Goal: Task Accomplishment & Management: Manage account settings

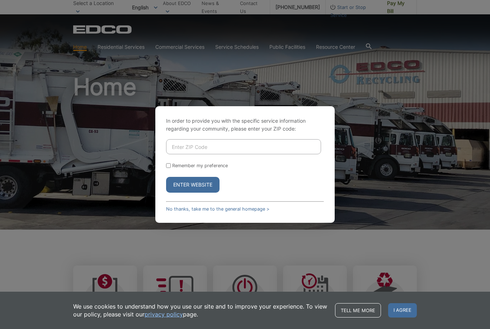
click at [294, 154] on input "Enter ZIP Code" at bounding box center [243, 146] width 155 height 15
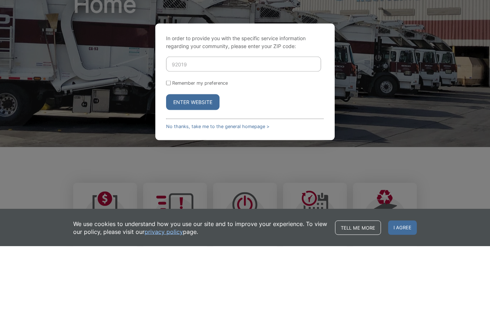
type input "92019"
click at [171, 163] on input "Remember my preference" at bounding box center [168, 165] width 5 height 5
checkbox input "true"
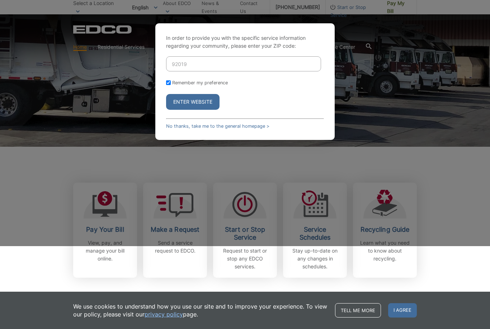
click at [205, 110] on button "Enter Website" at bounding box center [192, 102] width 53 height 16
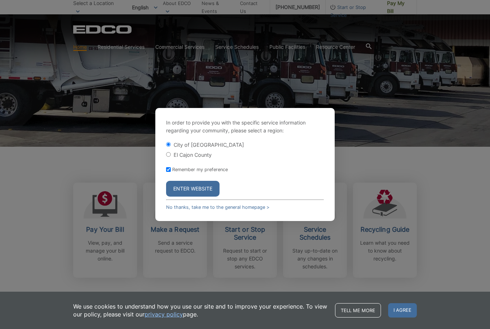
click at [211, 193] on button "Enter Website" at bounding box center [192, 189] width 53 height 16
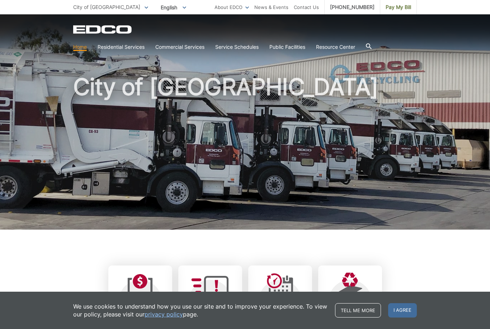
click at [405, 313] on span "I agree" at bounding box center [402, 310] width 29 height 14
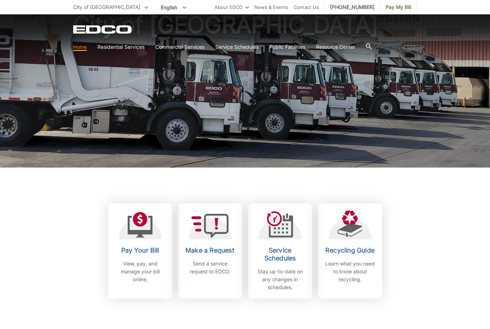
scroll to position [80, 0]
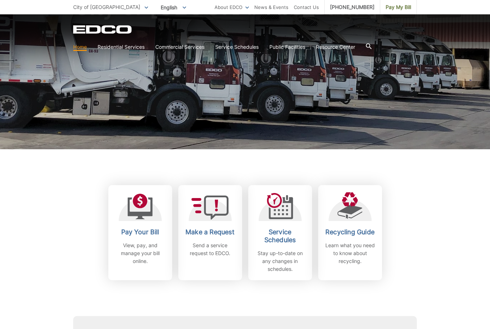
click at [133, 246] on p "View, pay, and manage your bill online." at bounding box center [140, 253] width 53 height 24
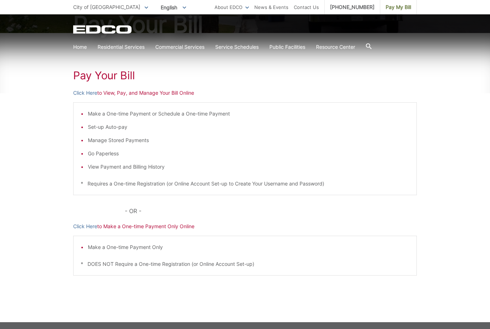
scroll to position [94, 0]
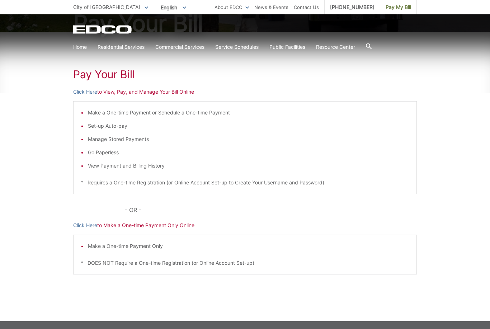
click at [84, 226] on link "Click Here" at bounding box center [85, 225] width 24 height 8
